Goal: Navigation & Orientation: Find specific page/section

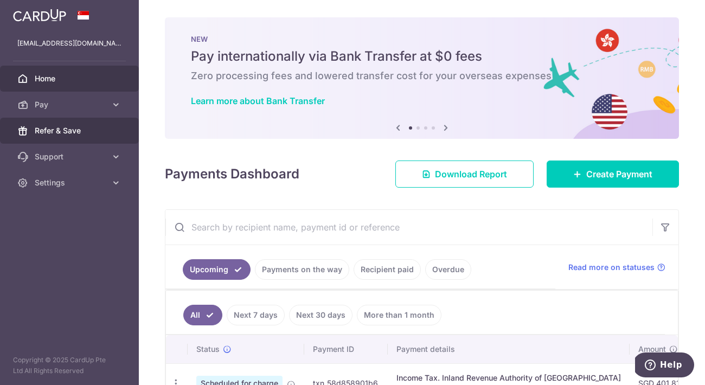
click at [93, 132] on span "Refer & Save" at bounding box center [71, 130] width 72 height 11
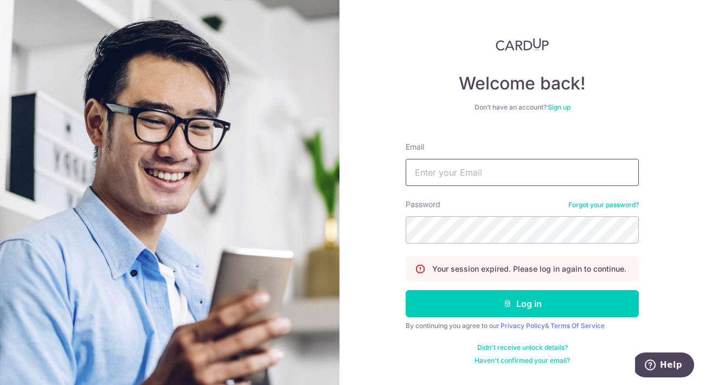
type input "[EMAIL_ADDRESS][DOMAIN_NAME]"
drag, startPoint x: 460, startPoint y: 294, endPoint x: 452, endPoint y: 285, distance: 11.6
click at [463, 297] on button "Log in" at bounding box center [522, 303] width 233 height 27
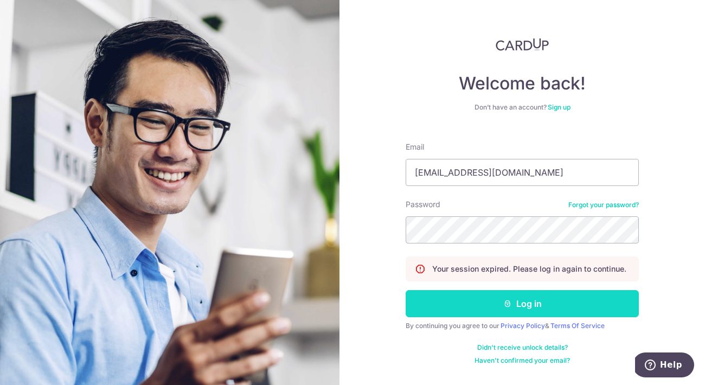
click at [476, 302] on button "Log in" at bounding box center [522, 303] width 233 height 27
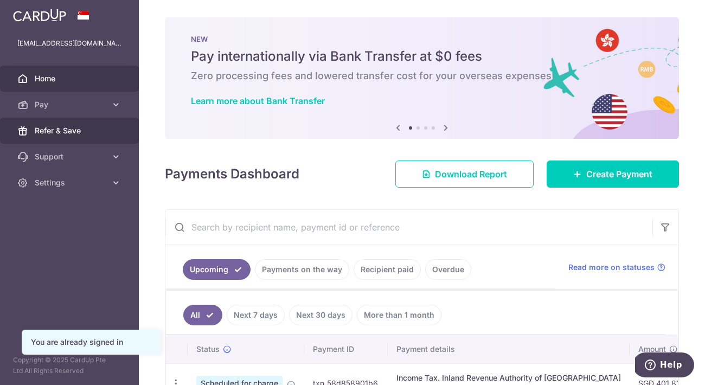
click at [59, 132] on span "Refer & Save" at bounding box center [71, 130] width 72 height 11
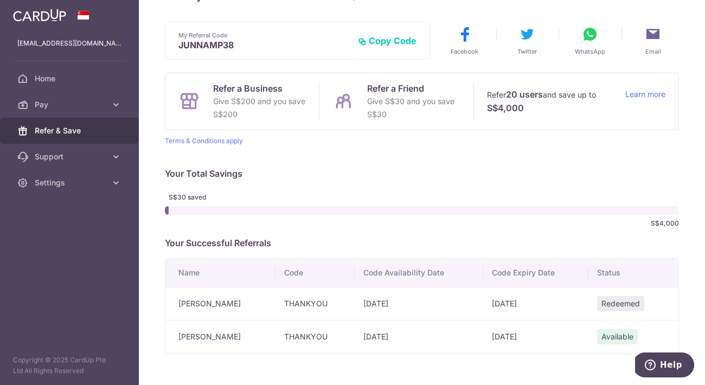
scroll to position [42, 0]
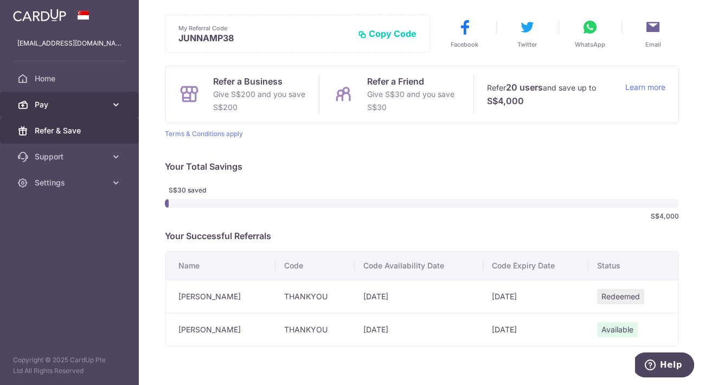
click at [80, 103] on span "Pay" at bounding box center [71, 104] width 72 height 11
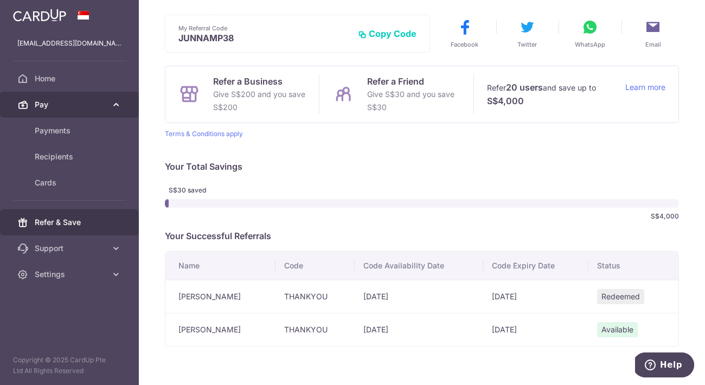
click at [122, 107] on link "Pay" at bounding box center [69, 105] width 139 height 26
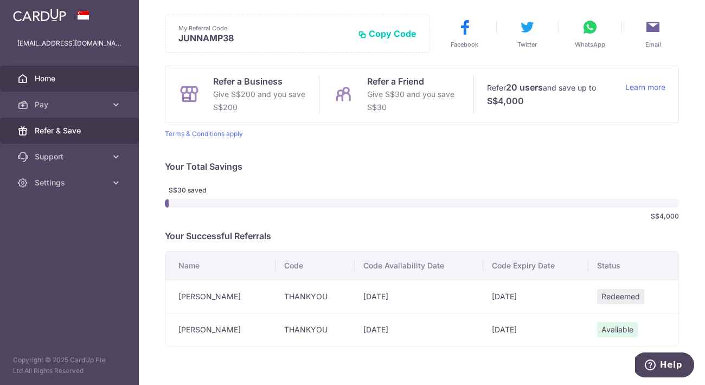
click at [59, 82] on span "Home" at bounding box center [71, 78] width 72 height 11
